Goal: Task Accomplishment & Management: Complete application form

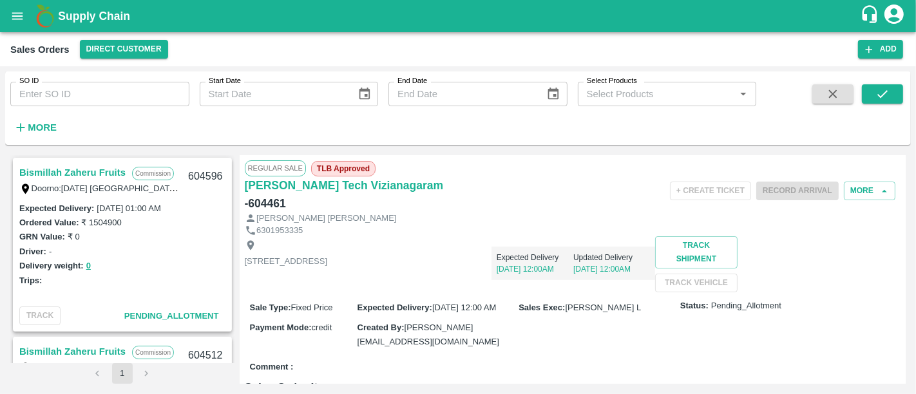
scroll to position [807, 0]
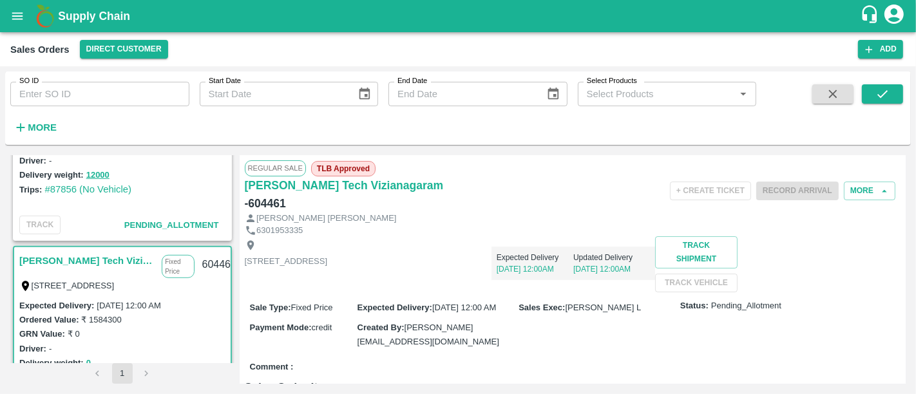
click at [116, 21] on b "Supply Chain" at bounding box center [94, 16] width 72 height 13
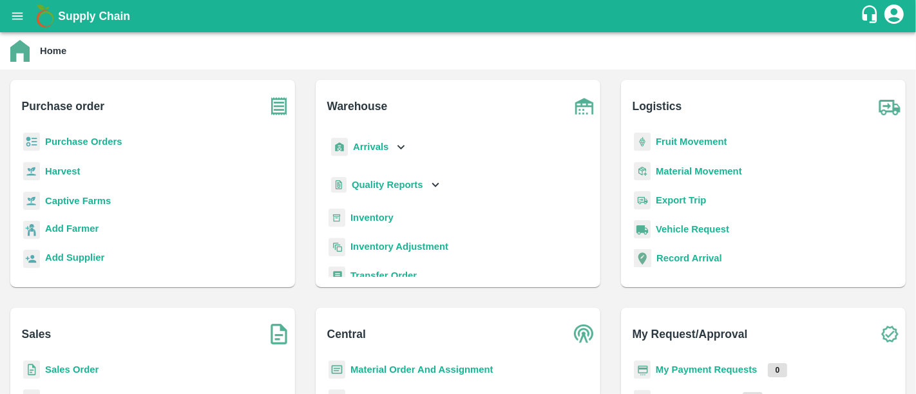
click at [84, 145] on b "Purchase Orders" at bounding box center [83, 142] width 77 height 10
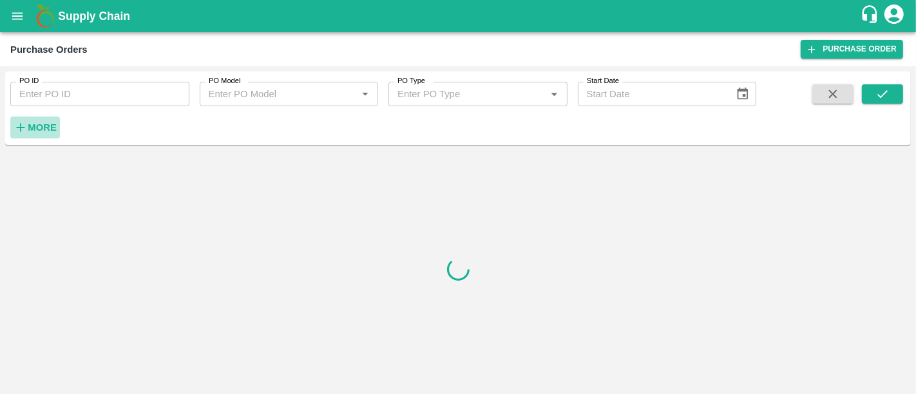
click at [14, 130] on icon "button" at bounding box center [21, 127] width 14 height 14
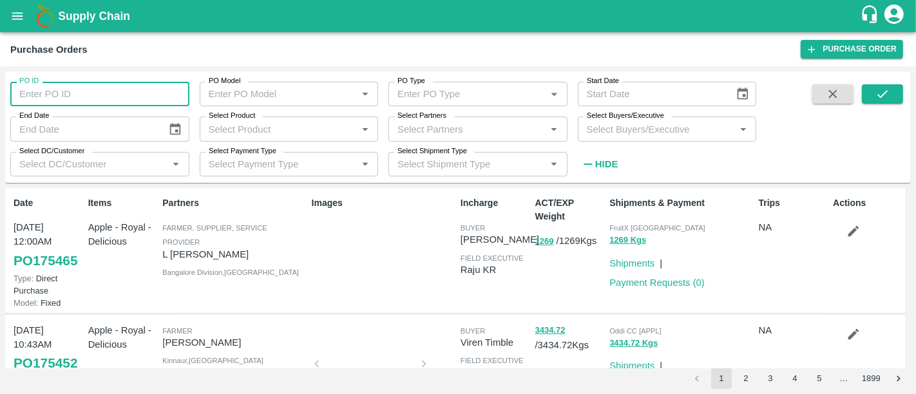
click at [86, 93] on input "PO ID" at bounding box center [99, 94] width 179 height 24
type input "169704"
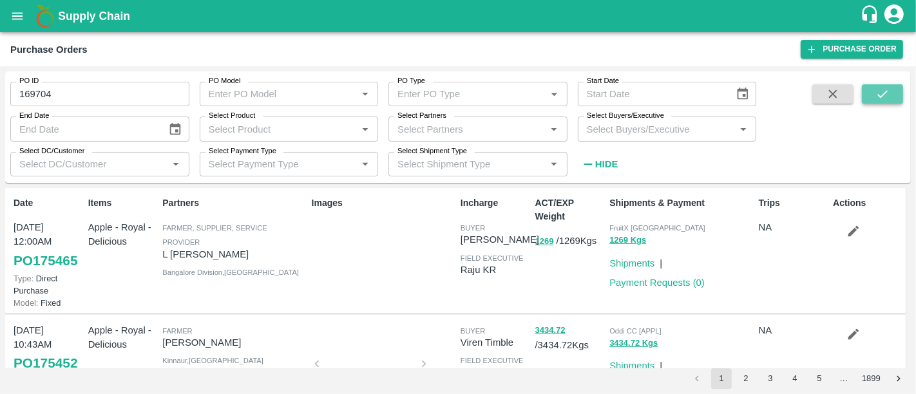
click at [887, 89] on icon "submit" at bounding box center [882, 94] width 14 height 14
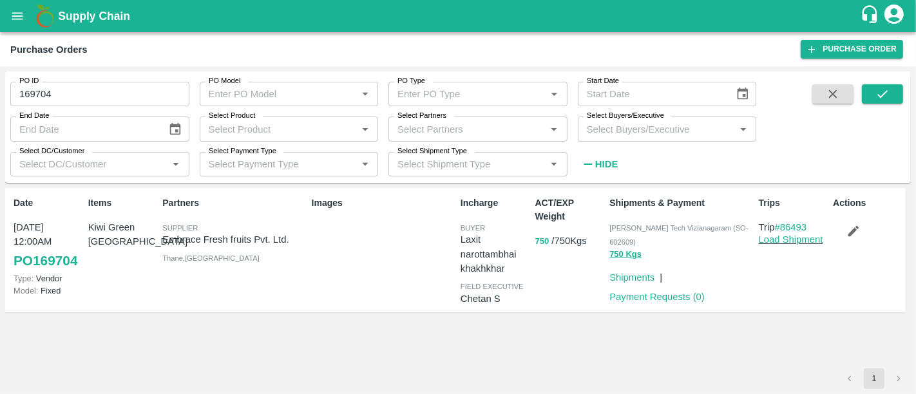
click at [543, 244] on button "750" at bounding box center [542, 241] width 14 height 15
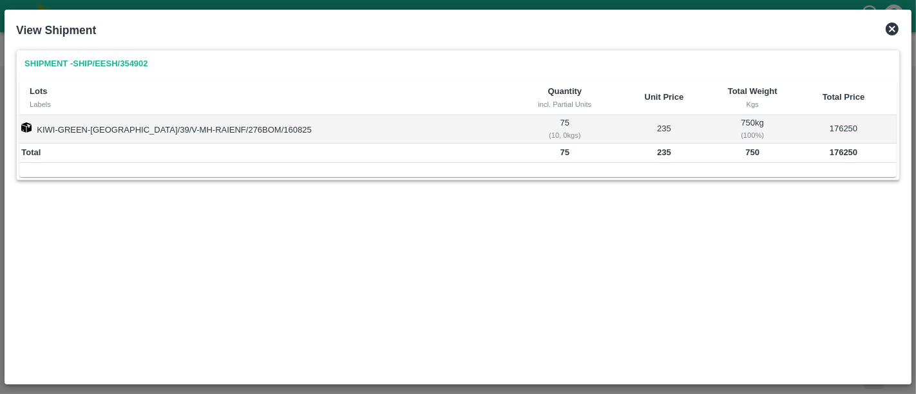
click at [892, 30] on icon at bounding box center [891, 28] width 15 height 15
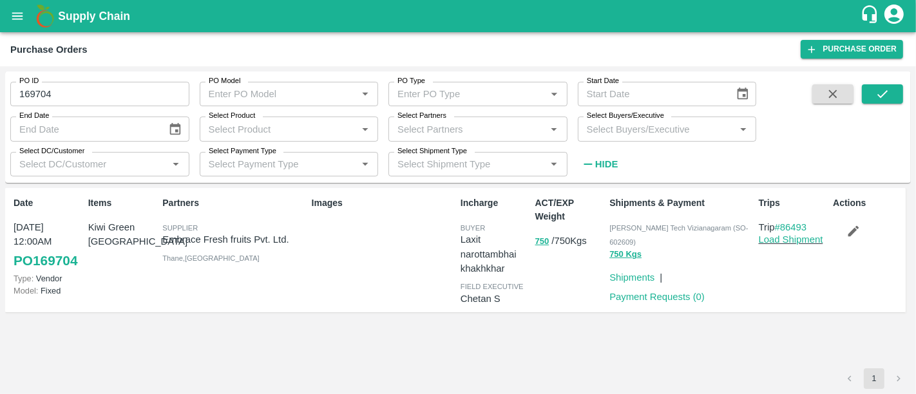
click at [70, 10] on b "Supply Chain" at bounding box center [94, 16] width 72 height 13
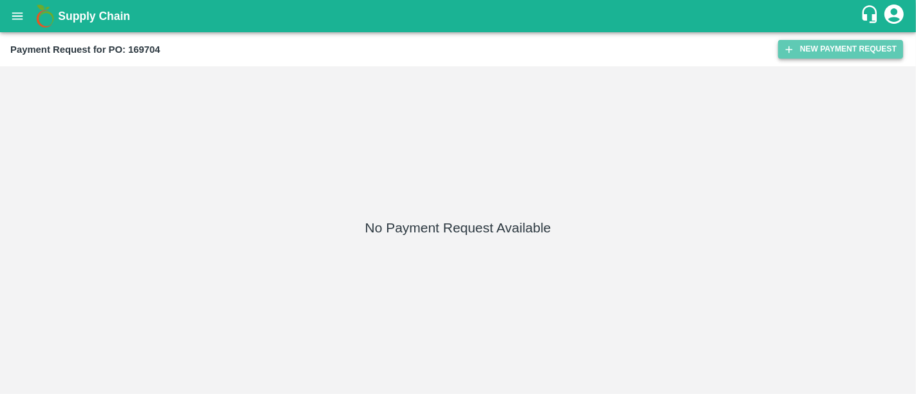
click at [802, 53] on button "New Payment Request" at bounding box center [840, 49] width 125 height 19
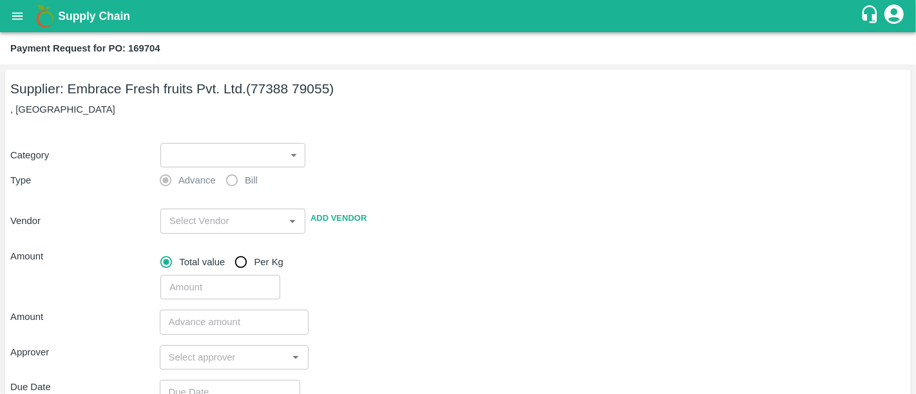
click at [200, 140] on div "​ ​" at bounding box center [230, 153] width 150 height 30
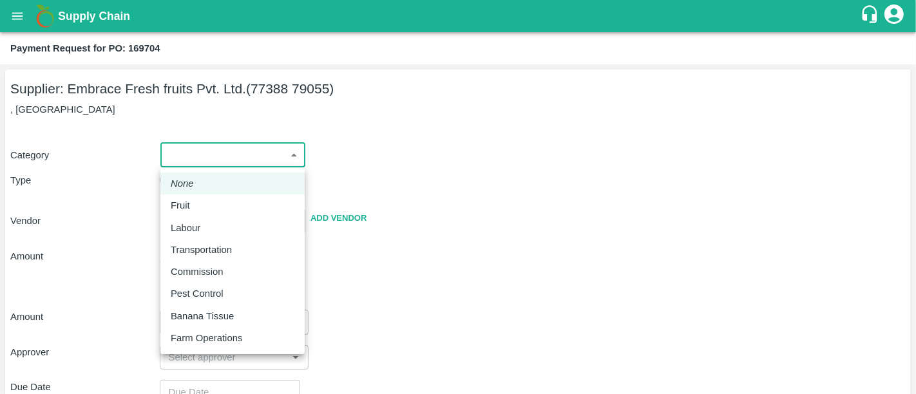
click at [196, 167] on body "Supply Chain Payment Request for PO: 169704 Supplier: Embrace Fresh fruits Pvt.…" at bounding box center [458, 197] width 916 height 394
click at [187, 200] on p "Fruit" at bounding box center [180, 205] width 19 height 14
type input "1"
type input "Embrace Fresh fruits Pvt. Ltd. - 77388 79055(Supplier)"
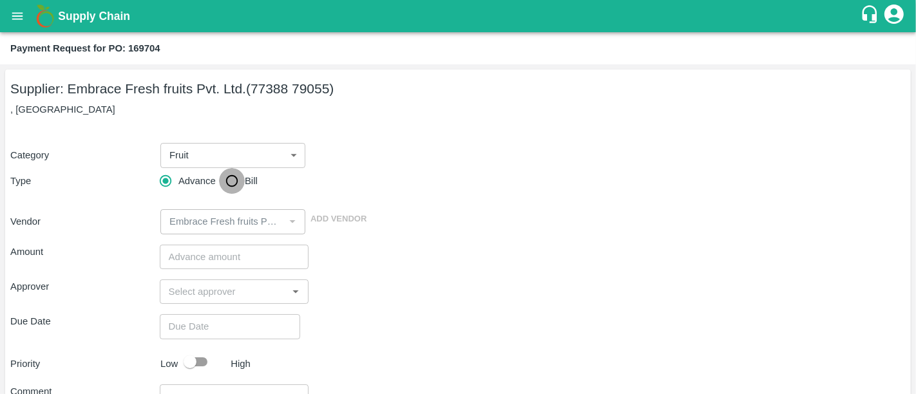
click at [219, 172] on input "Bill" at bounding box center [232, 181] width 26 height 26
radio input "true"
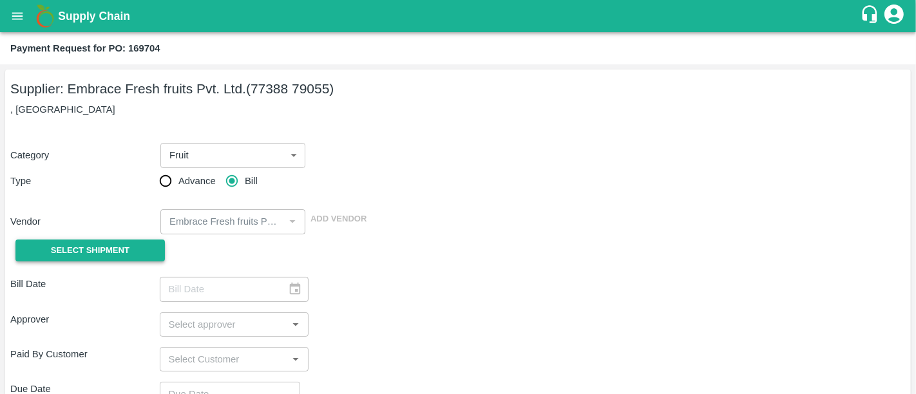
click at [63, 257] on span "Select Shipment" at bounding box center [90, 250] width 79 height 15
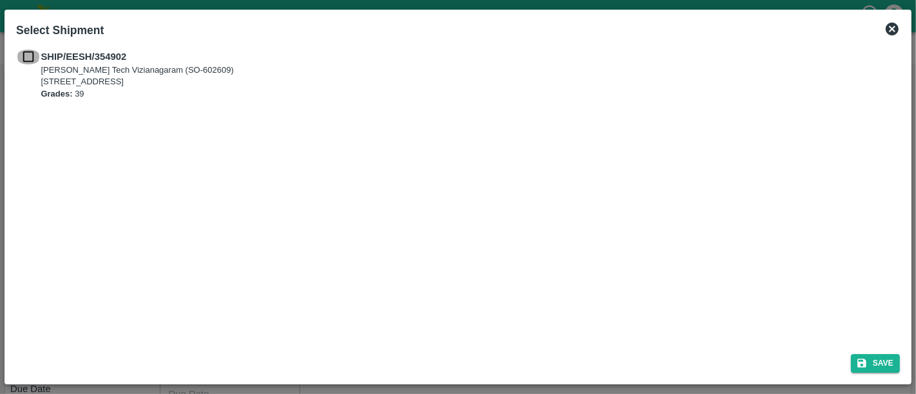
click at [30, 56] on input "checkbox" at bounding box center [28, 57] width 24 height 14
checkbox input "true"
click at [875, 361] on button "Save" at bounding box center [875, 363] width 49 height 19
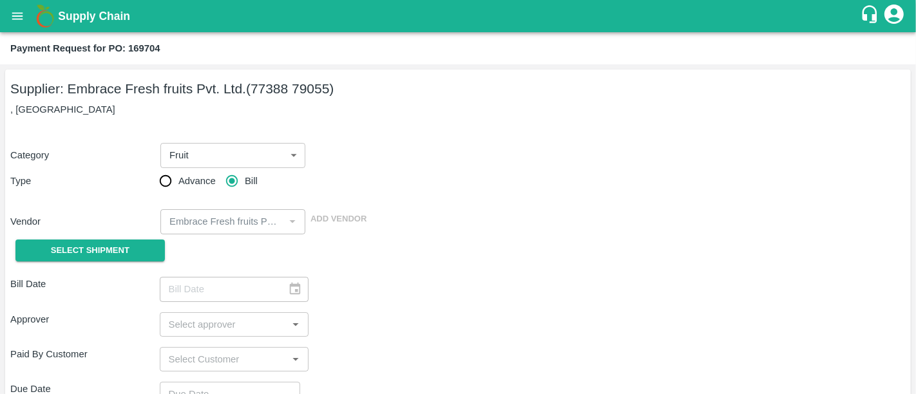
type input "17/08/2025"
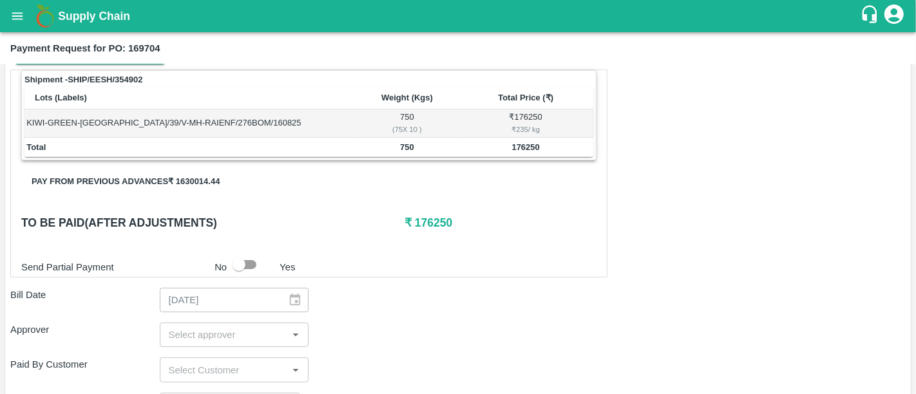
scroll to position [375, 0]
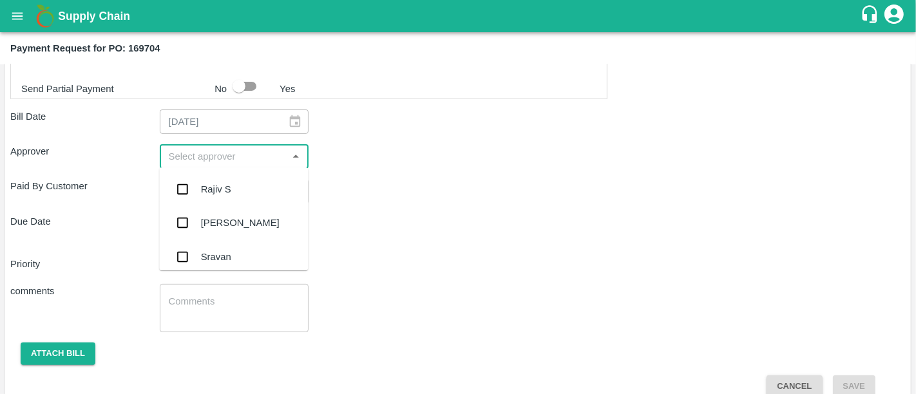
click at [267, 155] on input "input" at bounding box center [224, 156] width 120 height 17
type input "nee"
click at [221, 246] on div "Neeti Jain" at bounding box center [233, 258] width 149 height 37
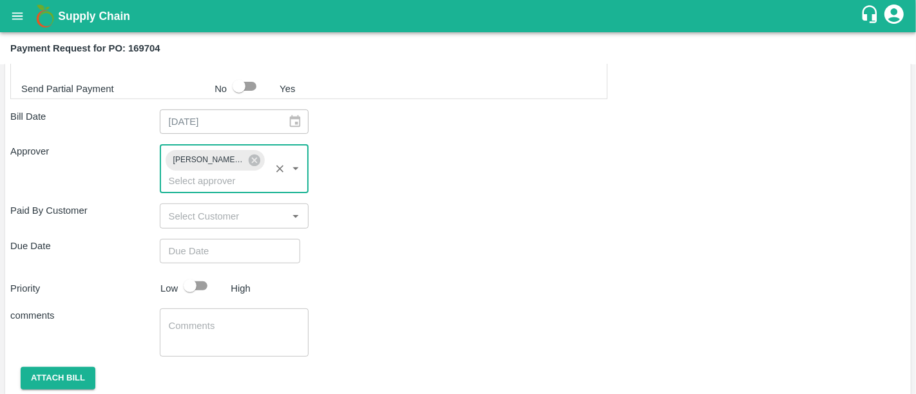
type input "DD/MM/YYYY hh:mm aa"
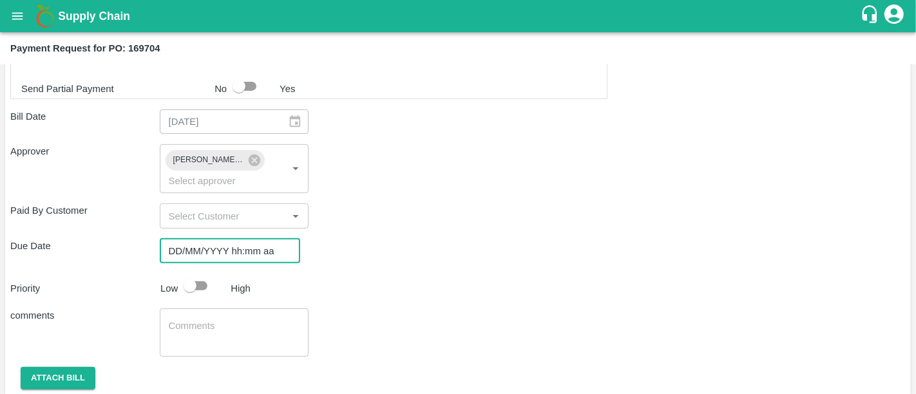
click at [223, 239] on input "DD/MM/YYYY hh:mm aa" at bounding box center [225, 251] width 131 height 24
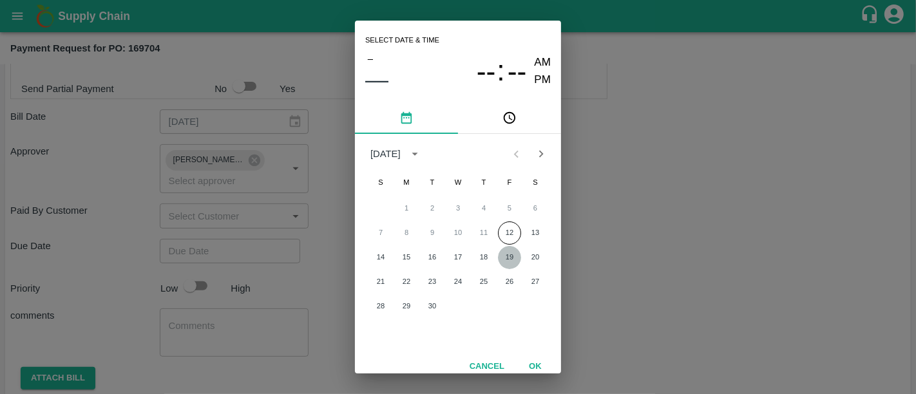
click at [506, 246] on button "19" at bounding box center [509, 257] width 23 height 23
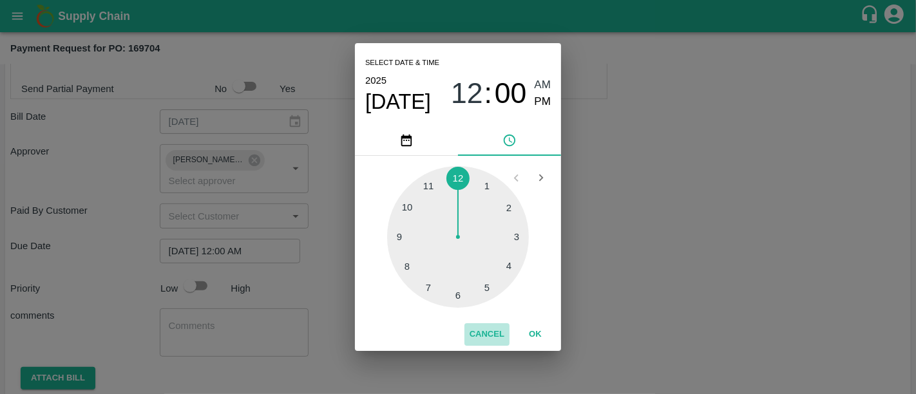
click at [477, 335] on button "Cancel" at bounding box center [486, 334] width 45 height 23
type input "DD/MM/YYYY hh:mm aa"
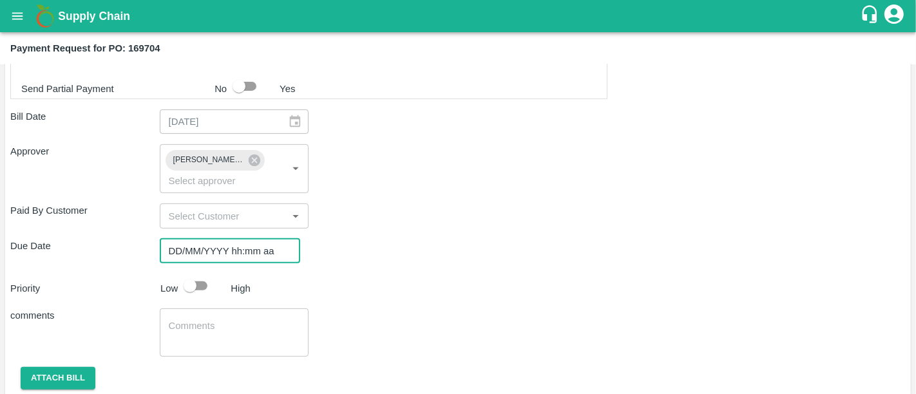
click at [196, 239] on input "DD/MM/YYYY hh:mm aa" at bounding box center [225, 251] width 131 height 24
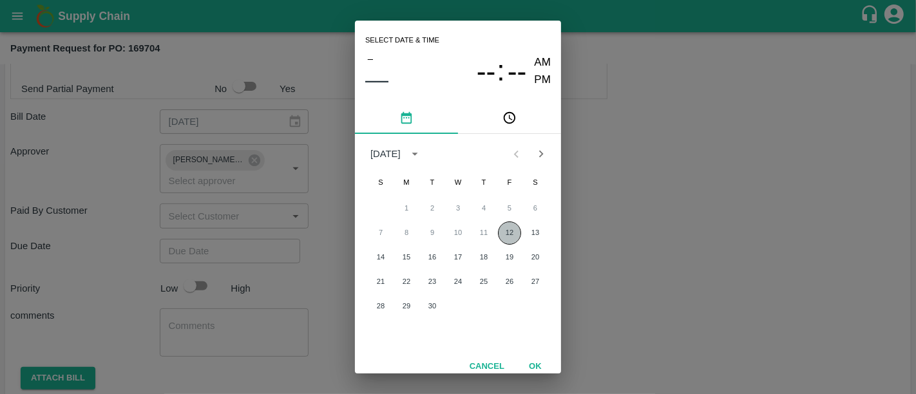
click at [504, 232] on button "12" at bounding box center [509, 233] width 23 height 23
type input "12/09/2025 12:00 AM"
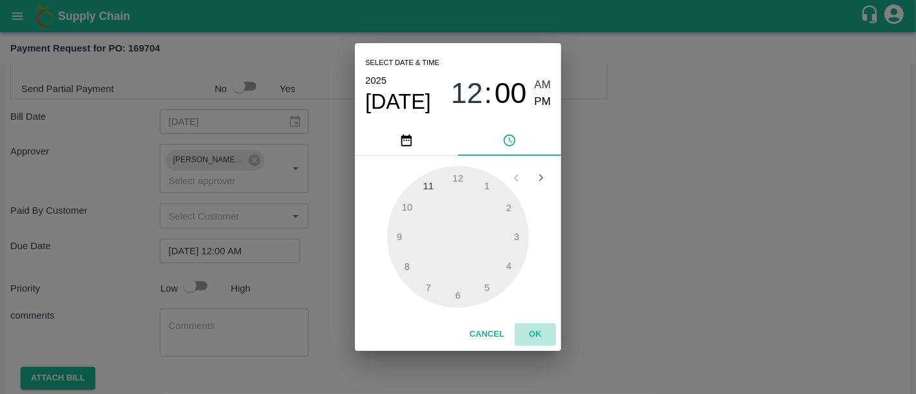
click at [535, 338] on button "OK" at bounding box center [535, 334] width 41 height 23
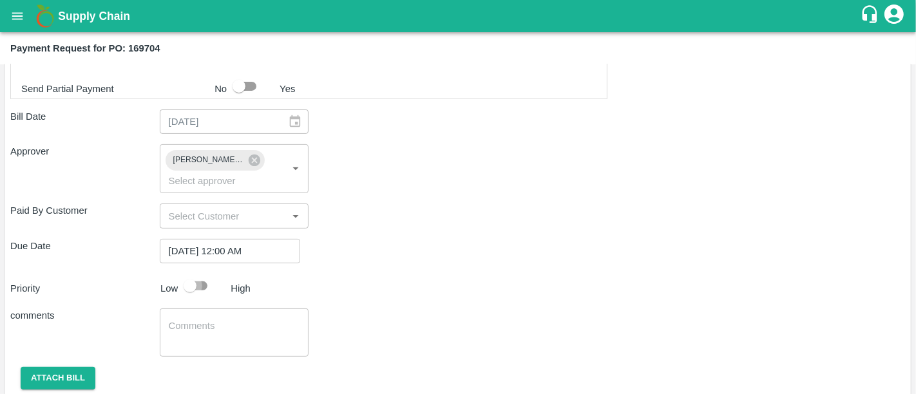
click at [194, 274] on input "checkbox" at bounding box center [189, 286] width 73 height 24
checkbox input "true"
click at [25, 367] on button "Attach bill" at bounding box center [58, 378] width 75 height 23
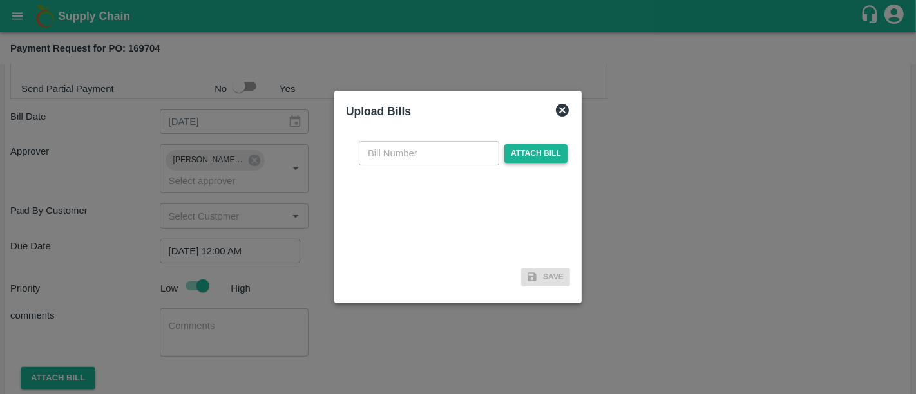
click at [517, 155] on span "Attach bill" at bounding box center [535, 153] width 63 height 19
click at [0, 0] on input "Attach bill" at bounding box center [0, 0] width 0 height 0
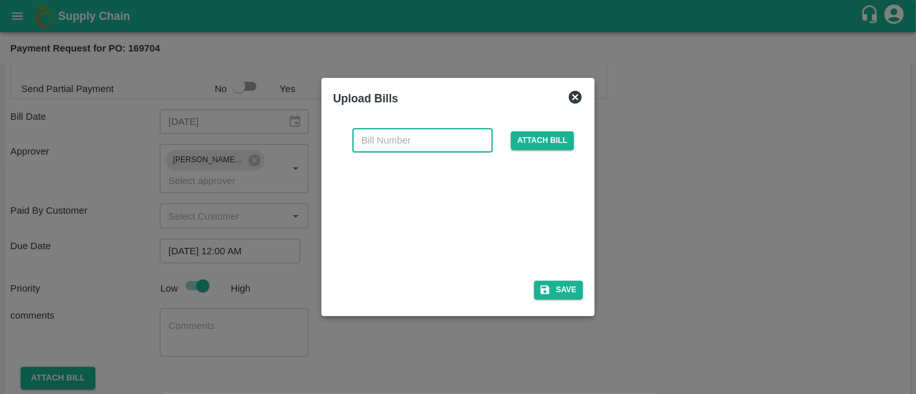
paste input "420/25-26"
click at [364, 135] on input "text" at bounding box center [422, 140] width 140 height 24
type input "420/25-26"
click at [549, 285] on icon "button" at bounding box center [545, 290] width 12 height 12
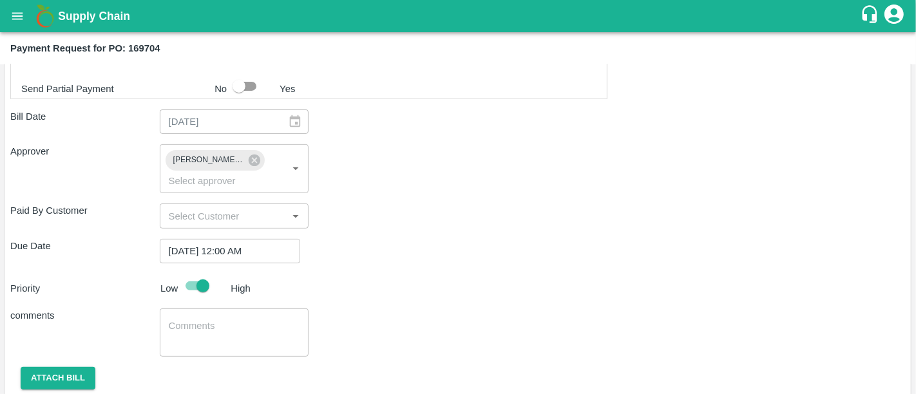
scroll to position [468, 0]
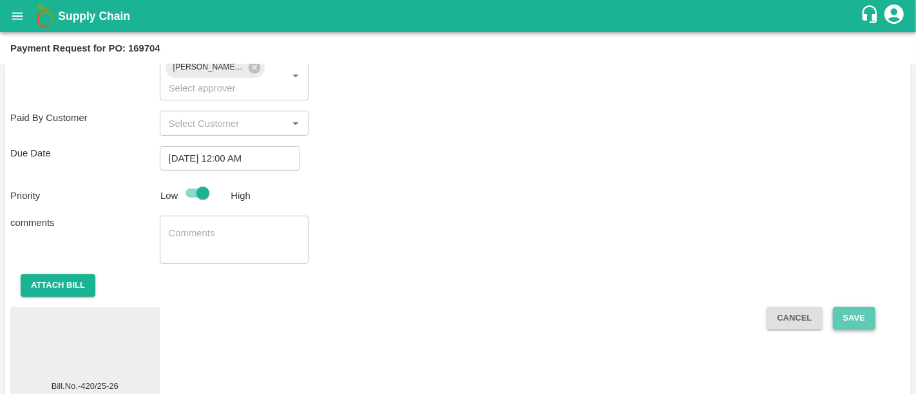
click at [864, 307] on button "Save" at bounding box center [854, 318] width 43 height 23
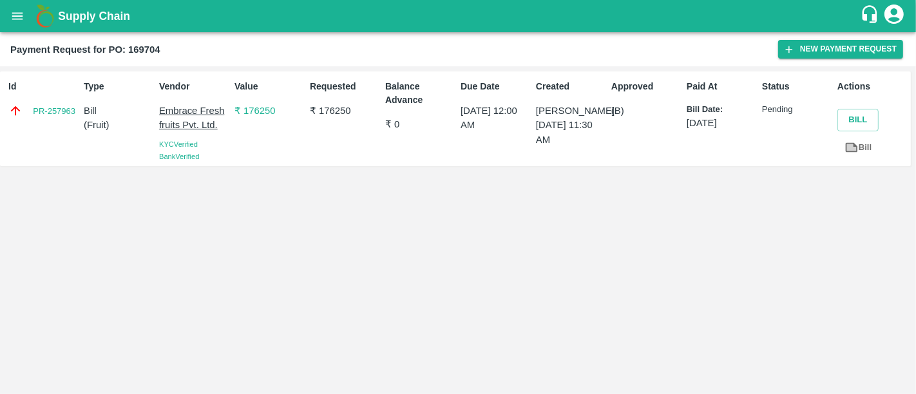
click at [260, 111] on p "₹ 176250" at bounding box center [269, 111] width 70 height 14
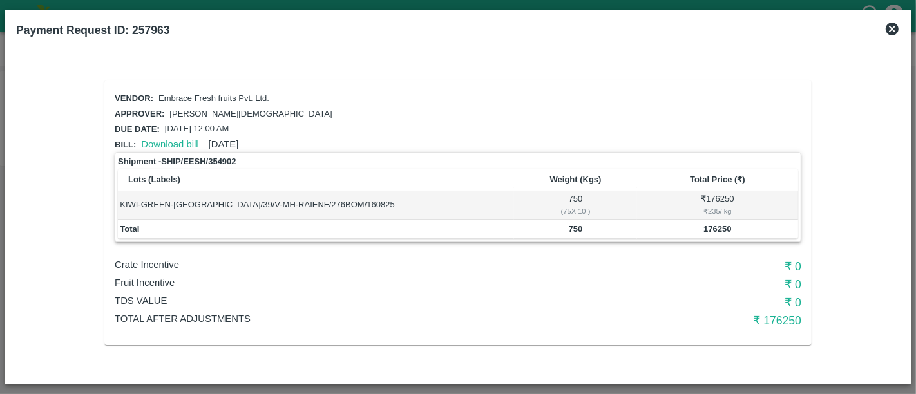
click at [886, 32] on icon at bounding box center [891, 28] width 15 height 15
